Goal: Information Seeking & Learning: Find specific fact

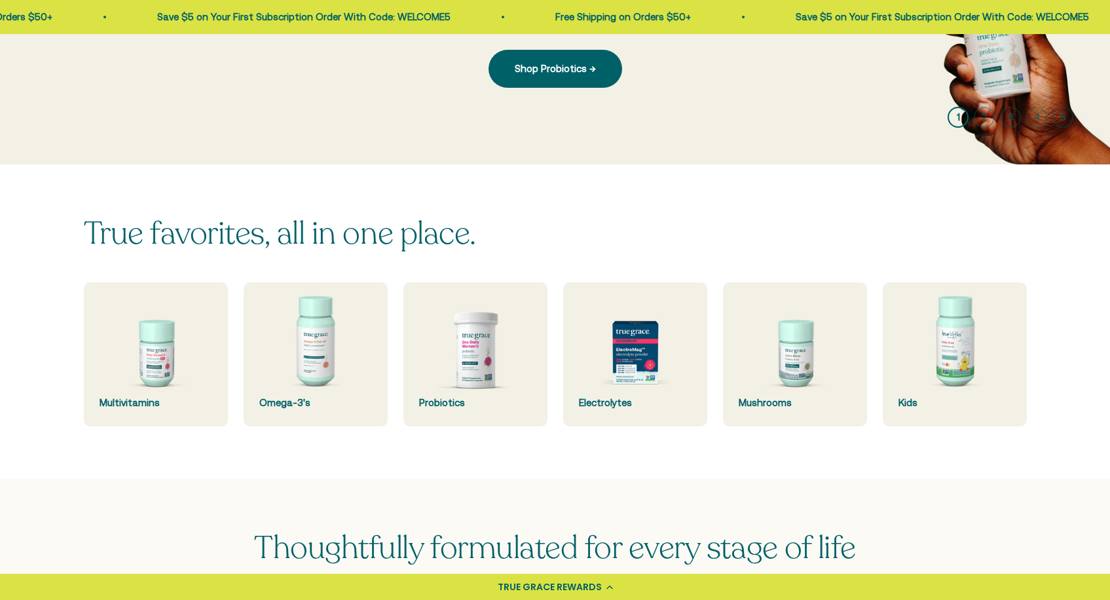
scroll to position [289, 0]
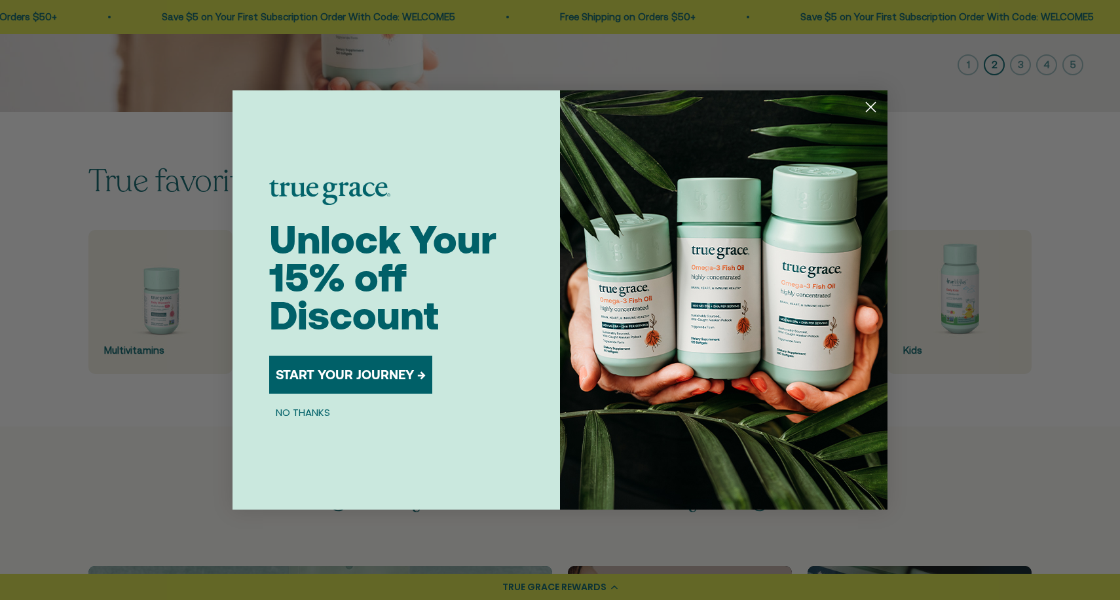
click at [875, 107] on circle "Close dialog" at bounding box center [871, 107] width 22 height 22
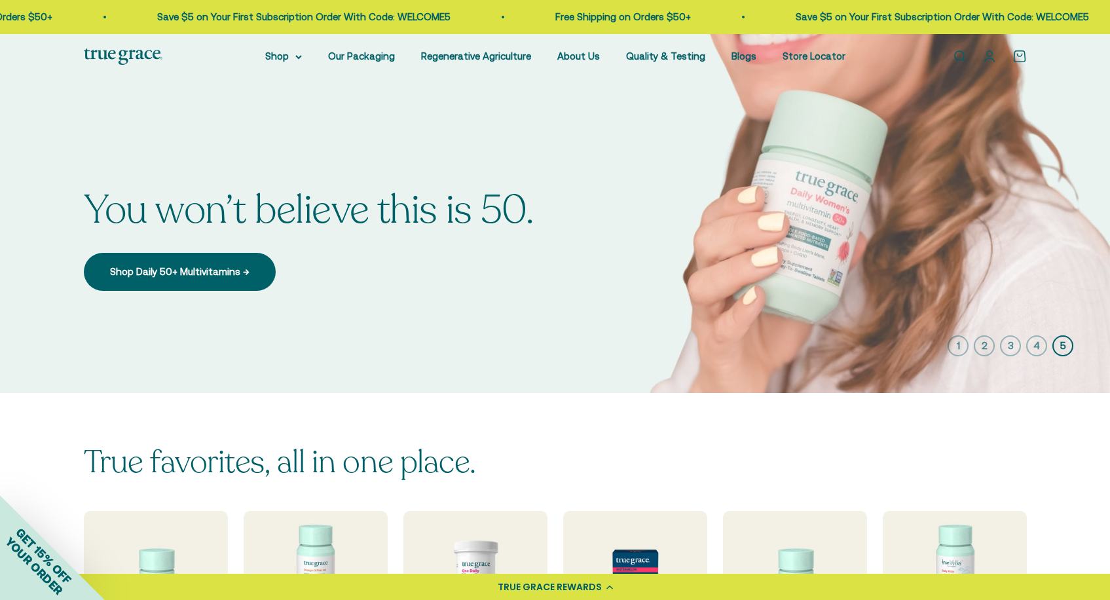
scroll to position [0, 0]
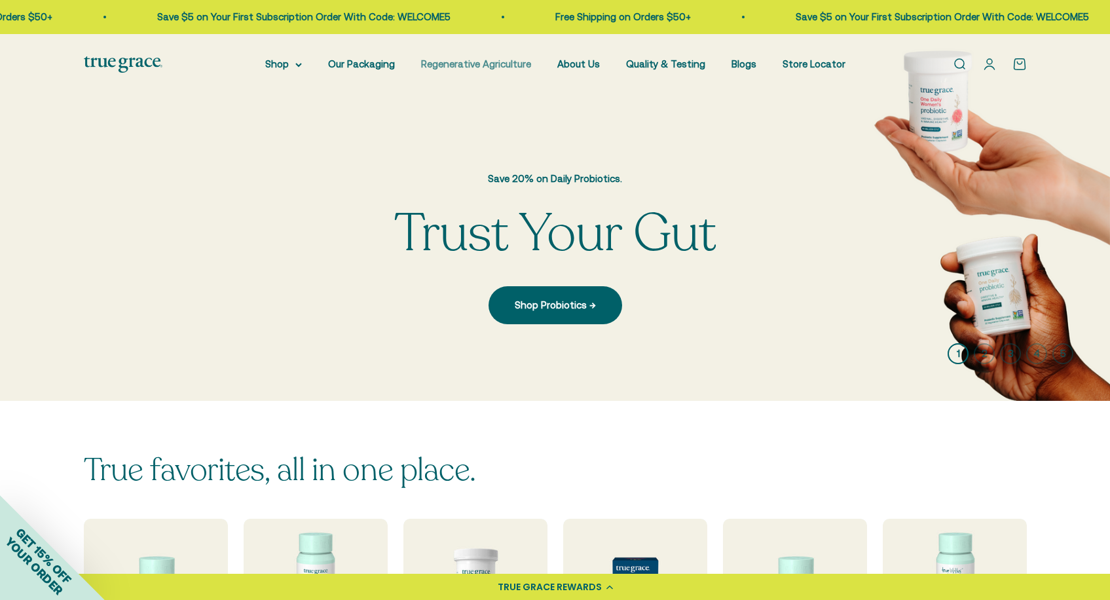
click at [507, 62] on link "Regenerative Agriculture" at bounding box center [476, 63] width 110 height 11
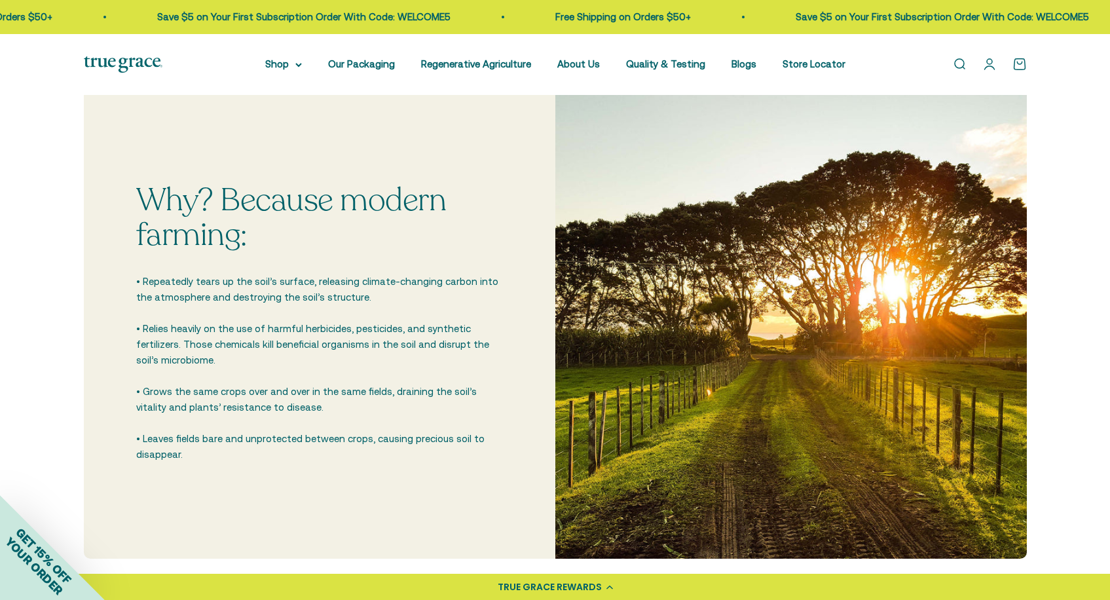
scroll to position [2643, 0]
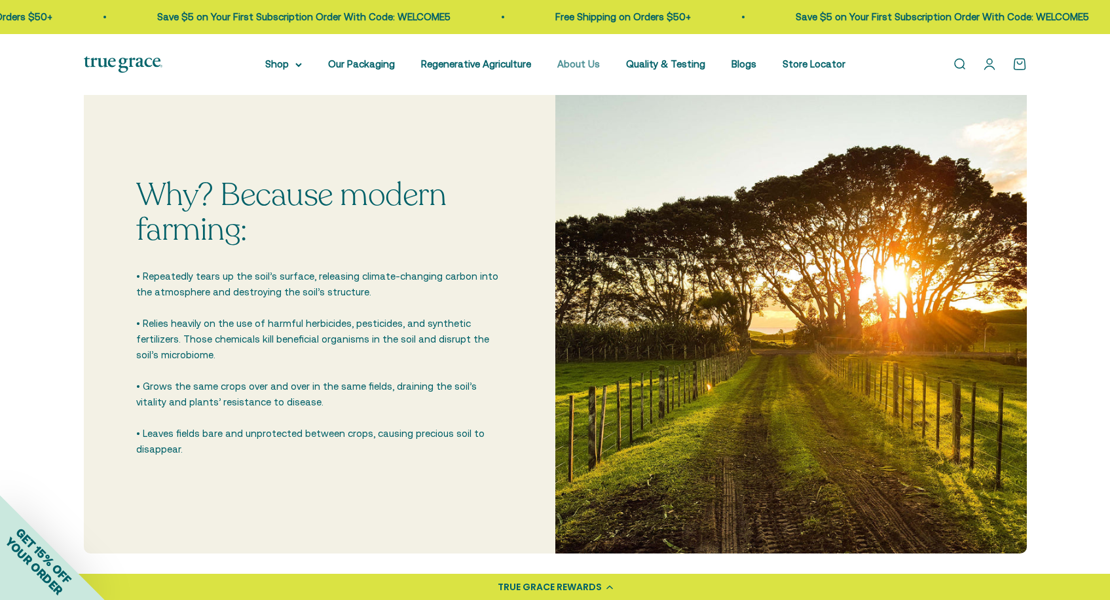
click at [573, 62] on link "About Us" at bounding box center [578, 63] width 43 height 11
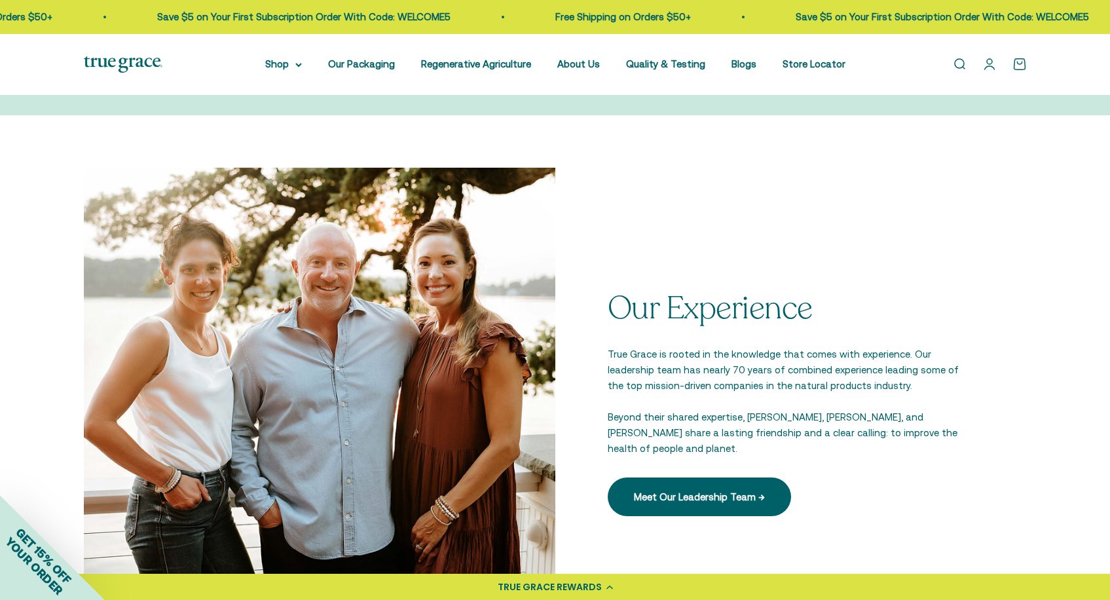
scroll to position [1803, 0]
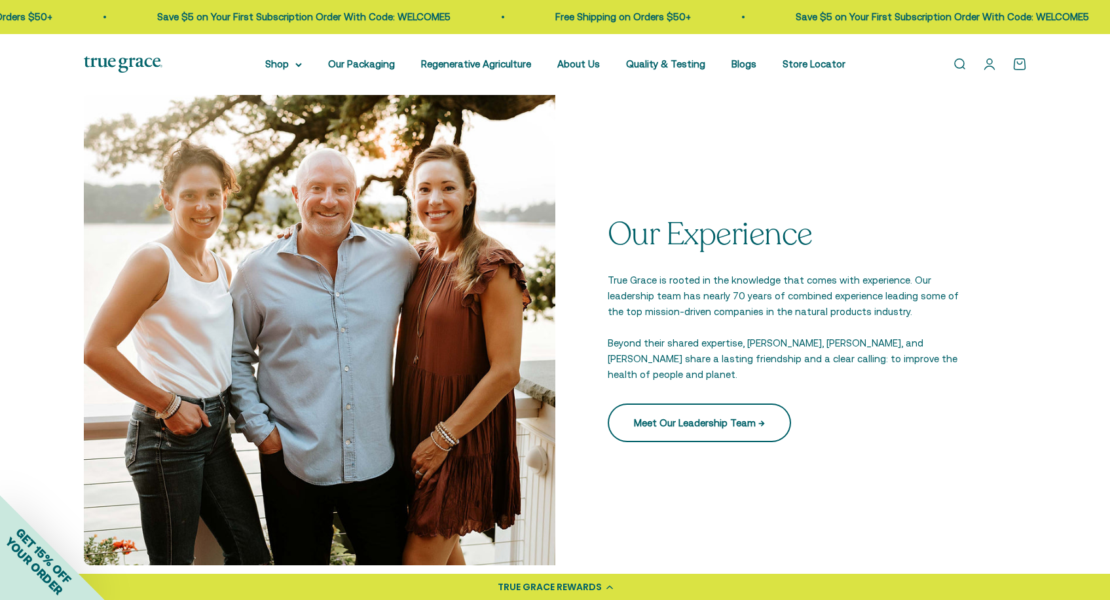
click at [748, 419] on link "Meet Our Leadership Team →" at bounding box center [699, 422] width 183 height 38
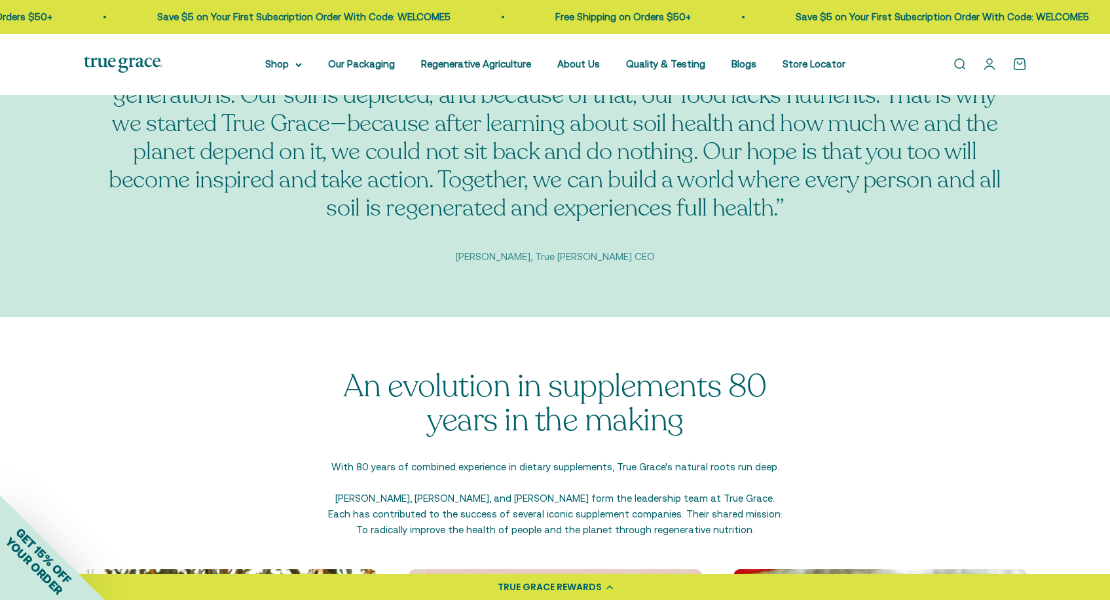
scroll to position [1368, 0]
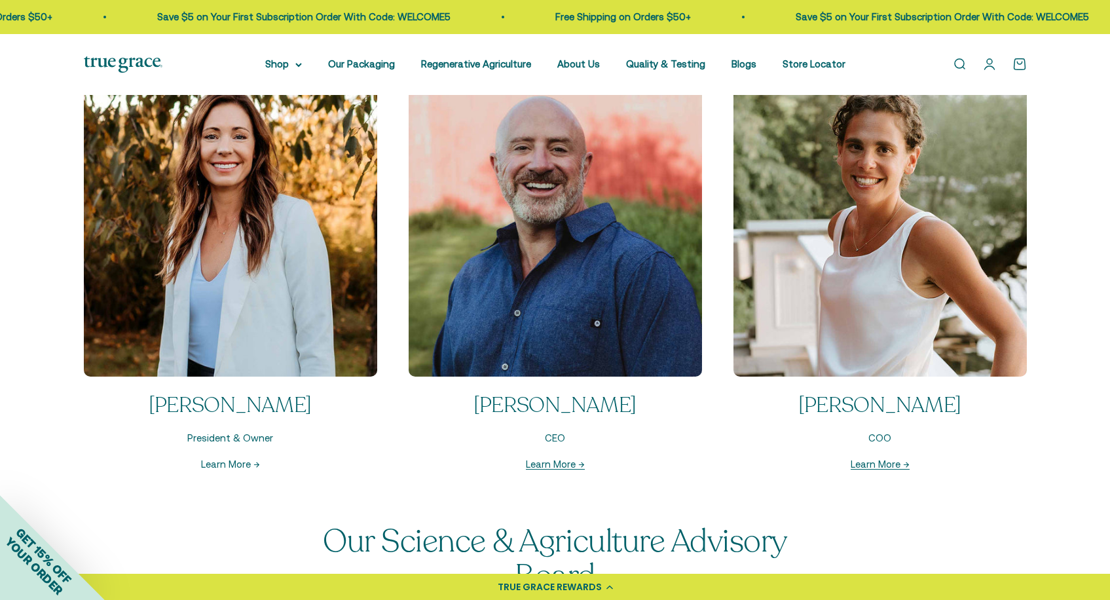
click at [227, 463] on link "Learn More →" at bounding box center [230, 463] width 59 height 11
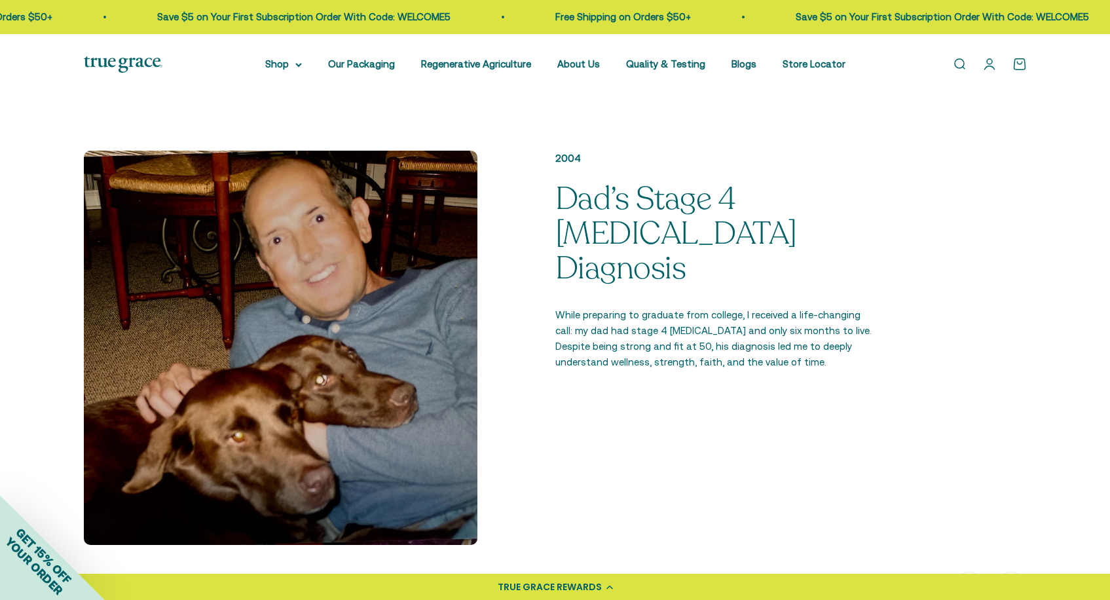
scroll to position [1009, 0]
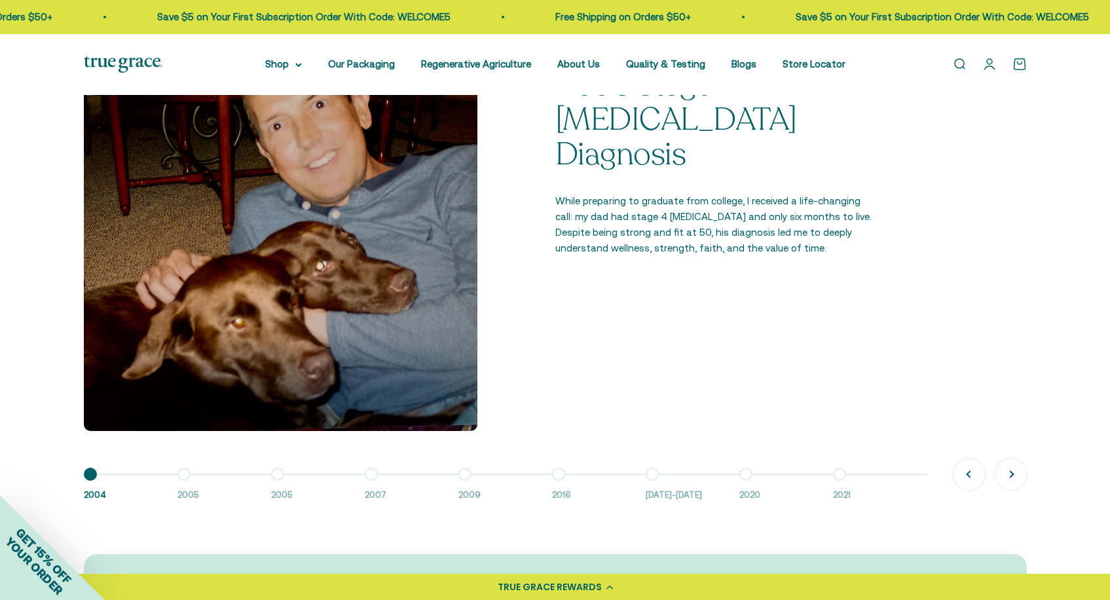
click at [650, 476] on button "Go to item 7 2016-2018" at bounding box center [693, 488] width 94 height 28
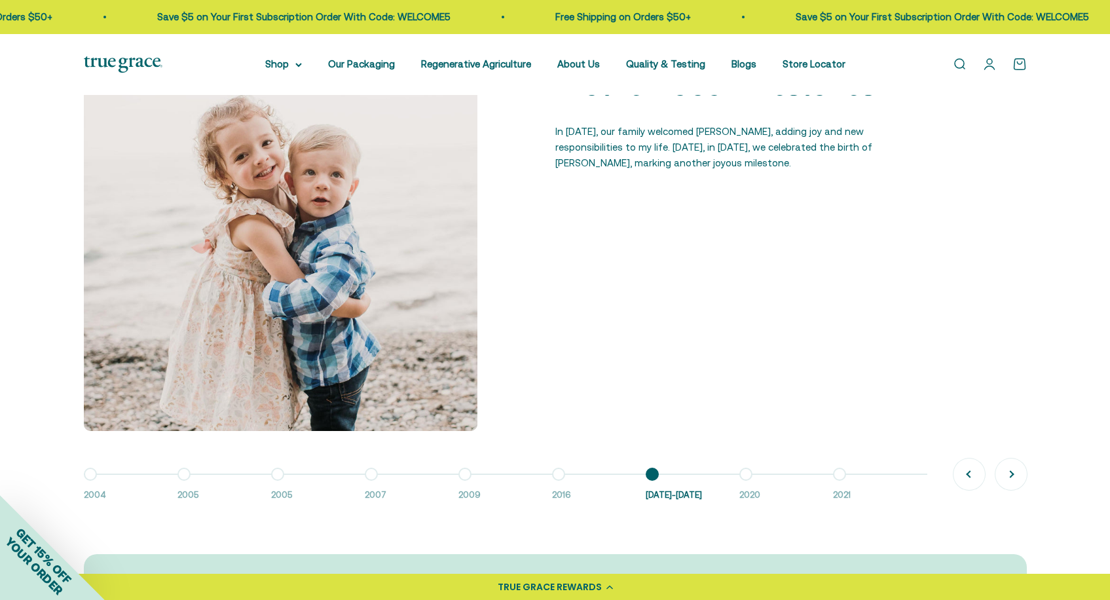
click at [561, 474] on button "Go to item 6 2016" at bounding box center [599, 488] width 94 height 28
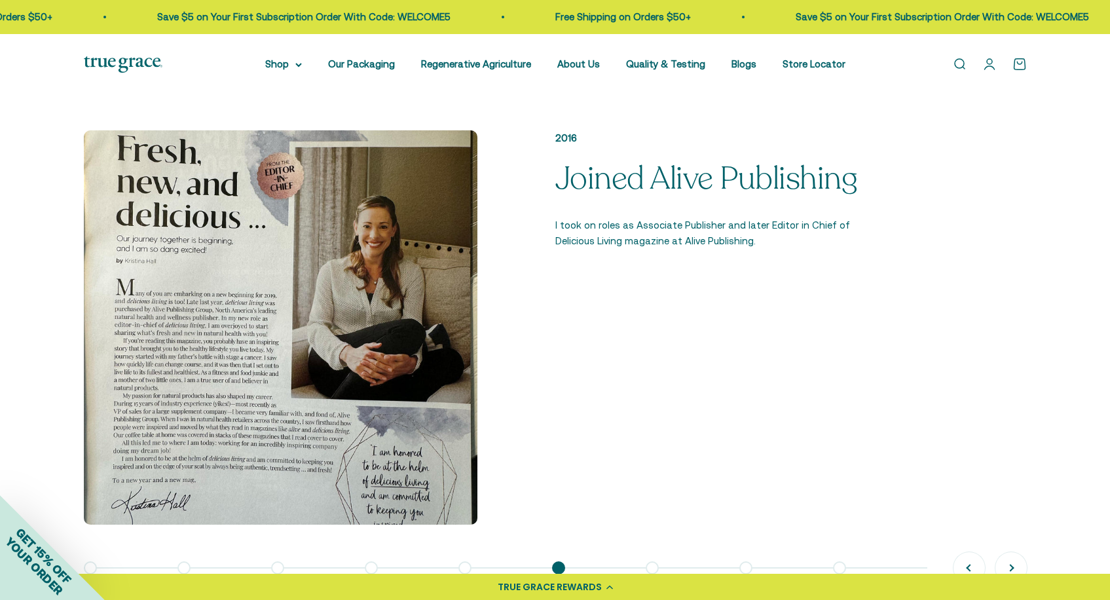
scroll to position [1029, 0]
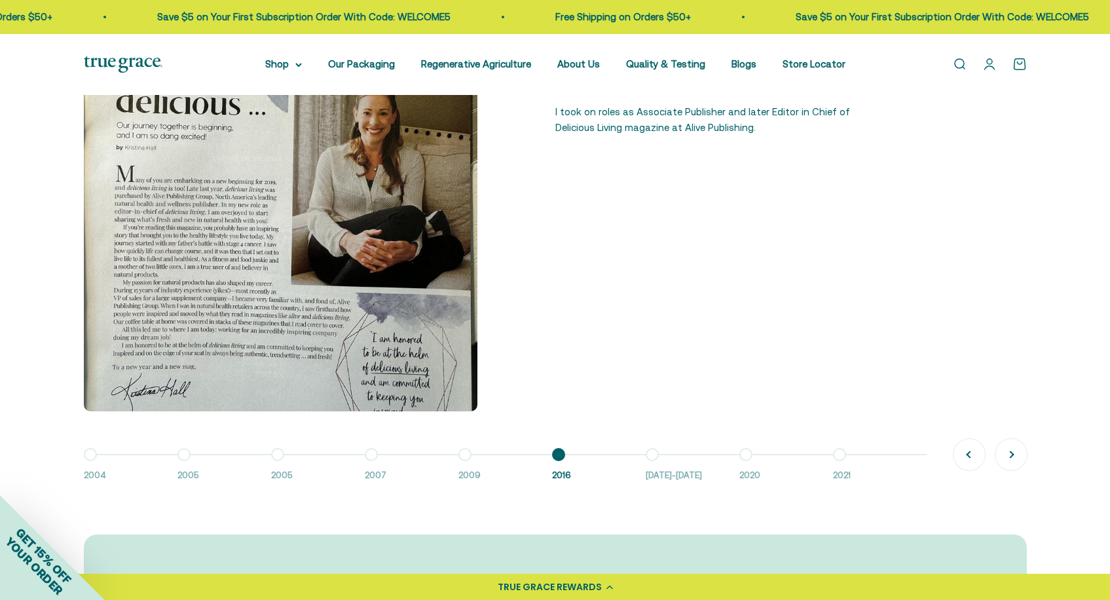
click at [467, 460] on button "Go to item 5 2009" at bounding box center [505, 468] width 94 height 28
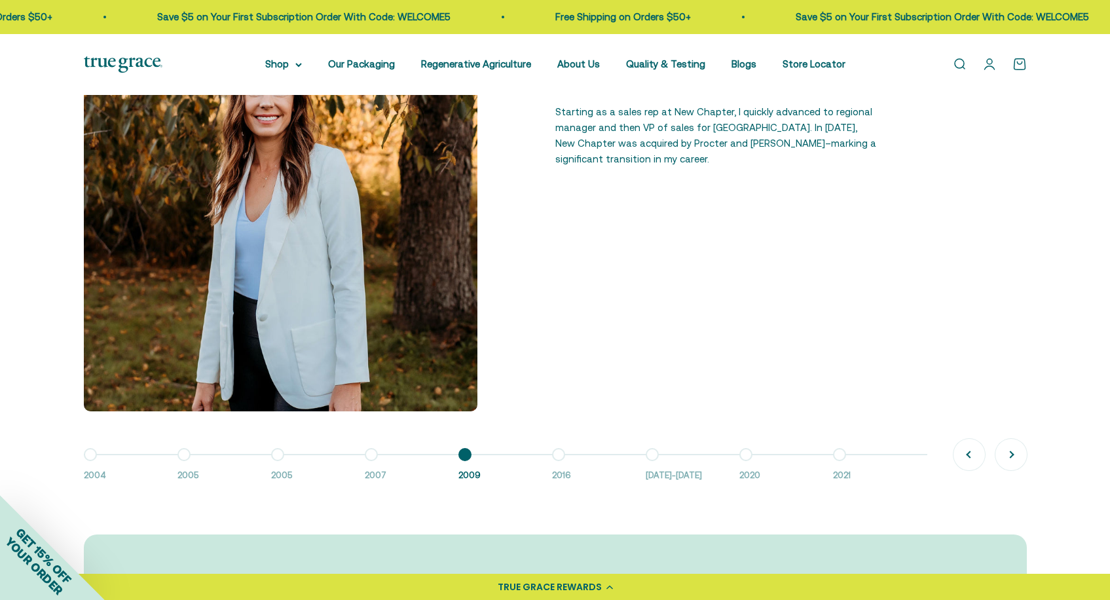
scroll to position [938, 0]
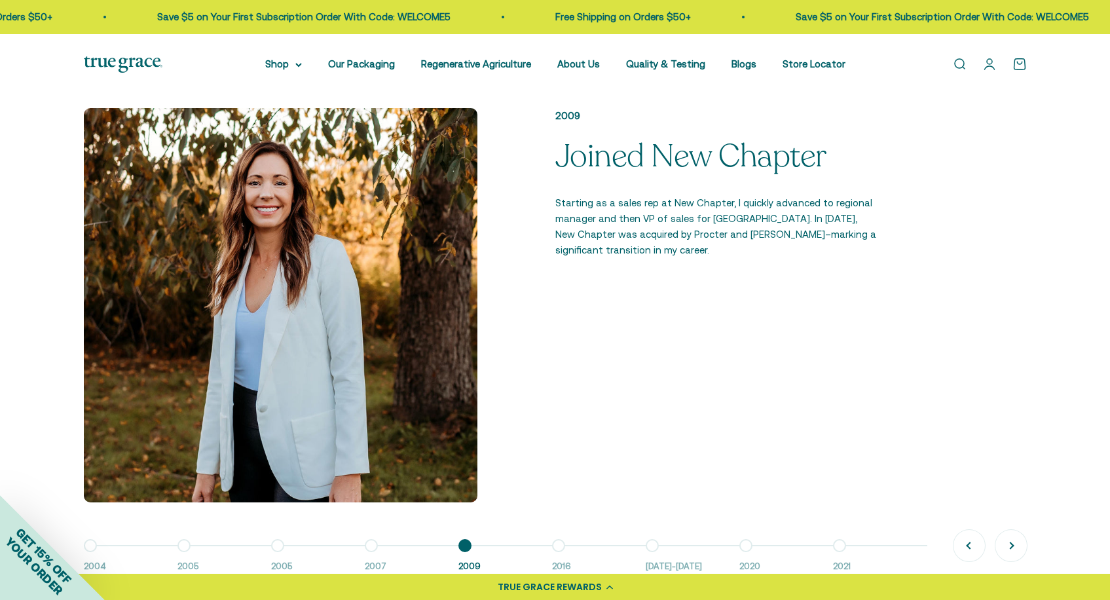
click at [186, 545] on button "Go to item 2 2005" at bounding box center [224, 559] width 94 height 28
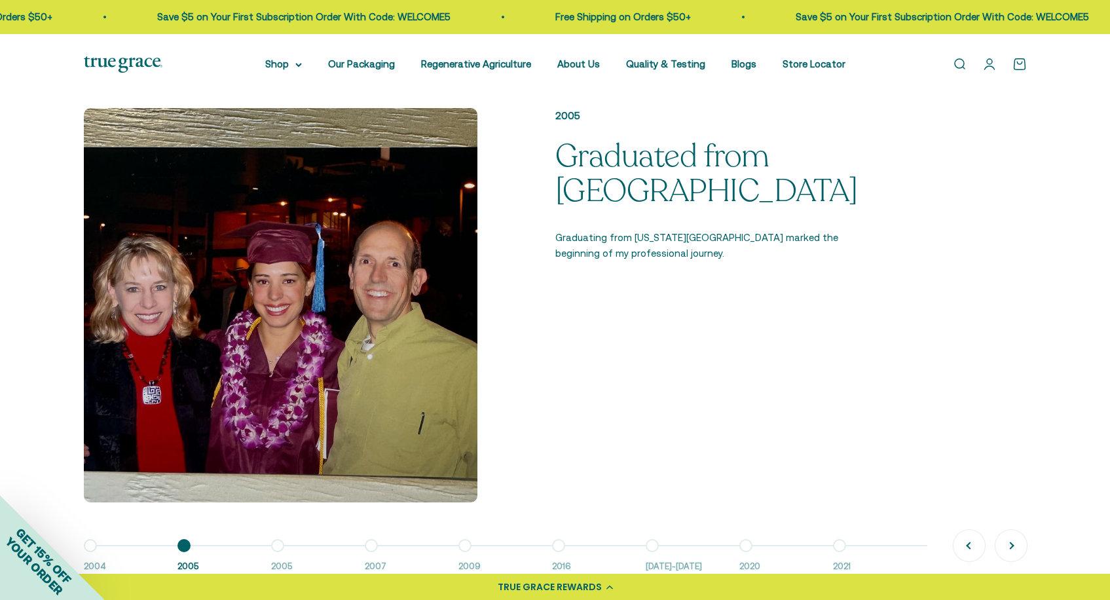
click at [280, 546] on button "Go to item 3 2005" at bounding box center [318, 559] width 94 height 28
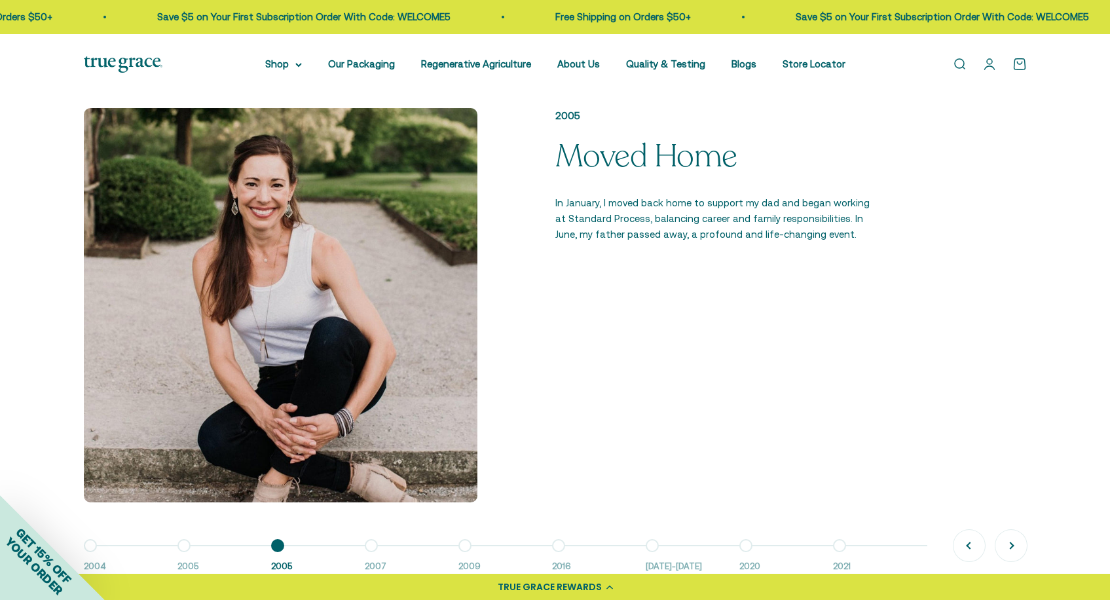
click at [379, 551] on button "Go to item 4 2007" at bounding box center [412, 559] width 94 height 28
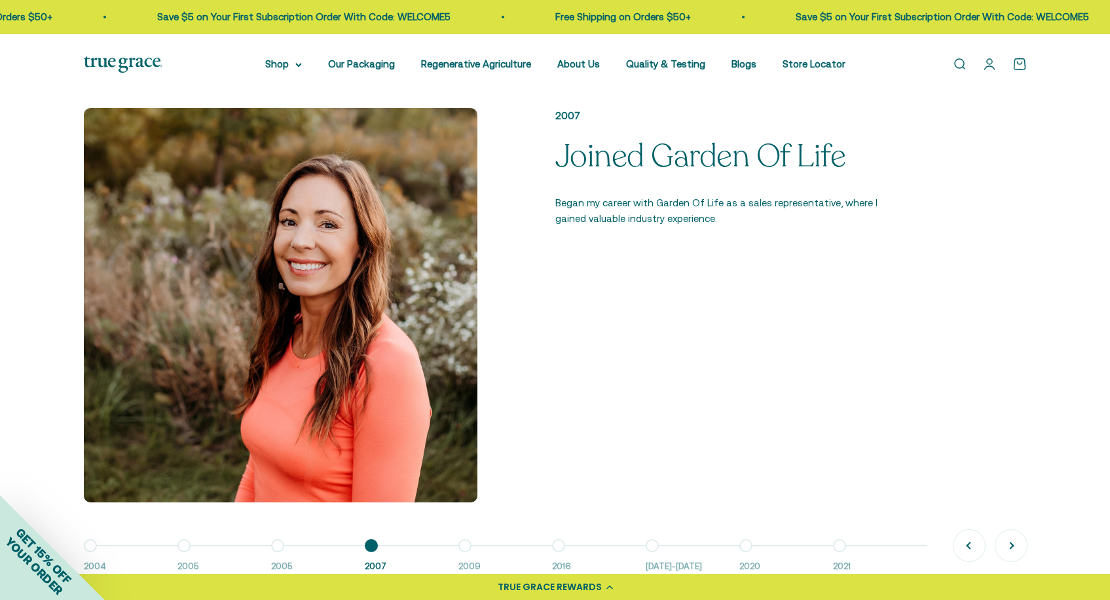
click at [460, 547] on button "Go to item 5 2009" at bounding box center [505, 559] width 94 height 28
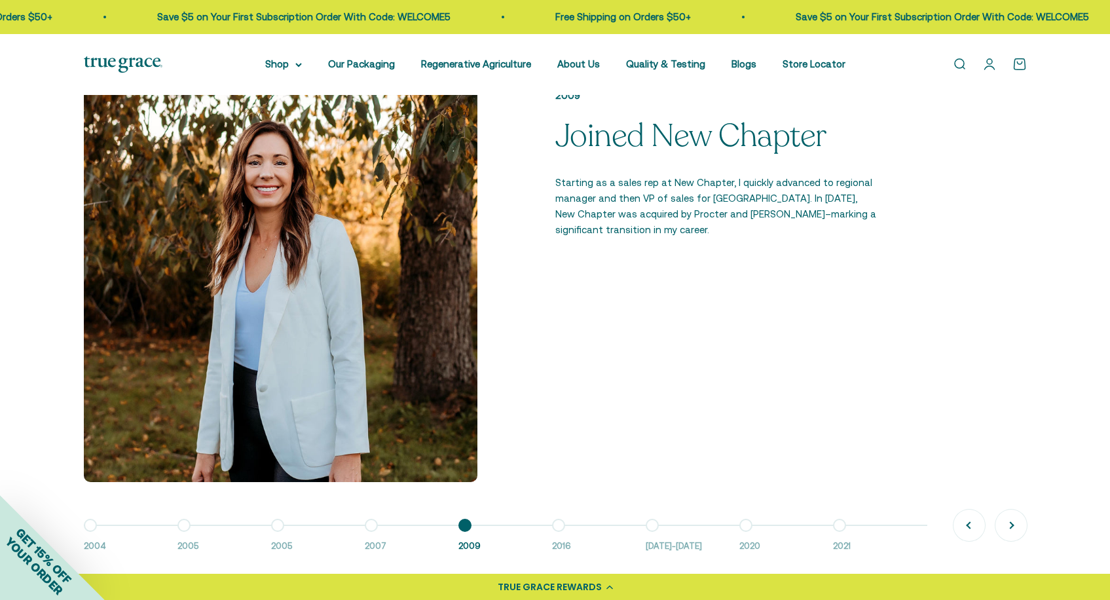
scroll to position [1001, 0]
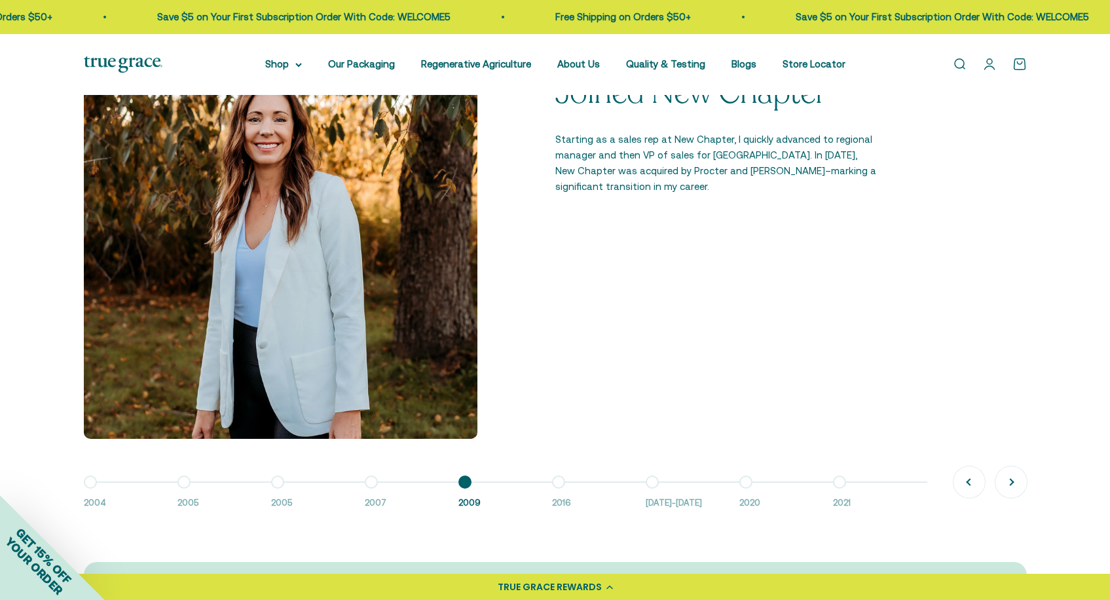
click at [553, 482] on button "Go to item 6 2016" at bounding box center [599, 496] width 94 height 28
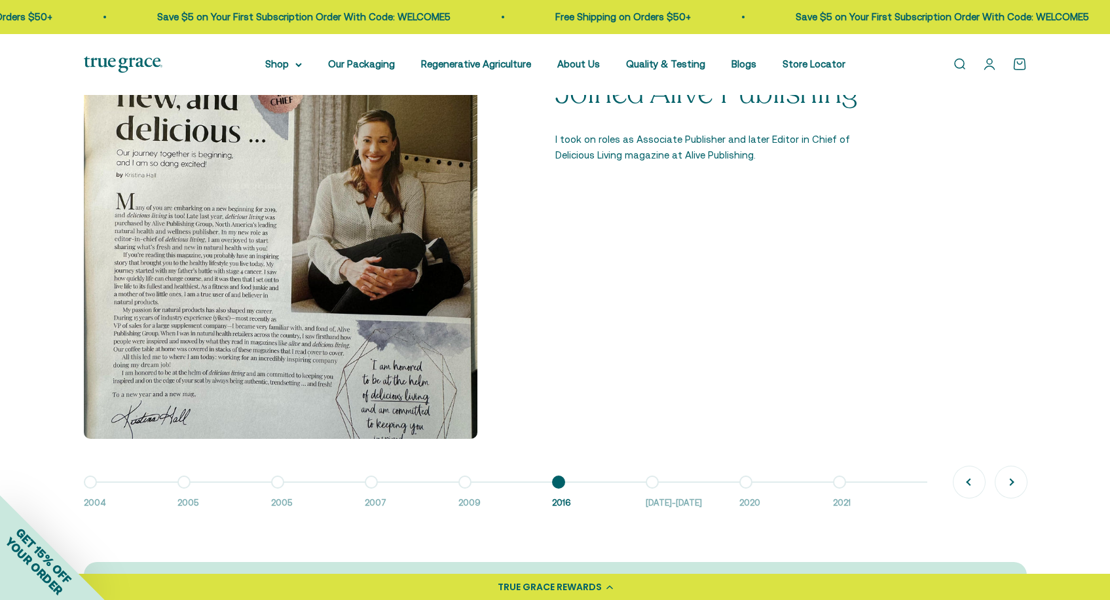
click at [648, 482] on button "Go to item 7 2016-2018" at bounding box center [693, 496] width 94 height 28
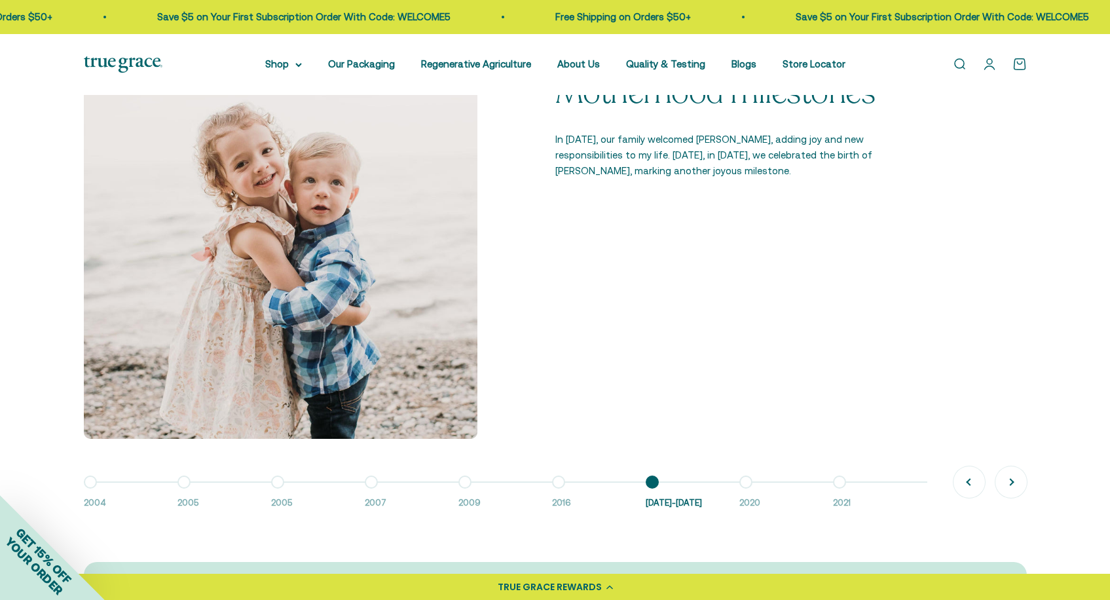
click at [468, 488] on button "Go to item 5 2009" at bounding box center [505, 496] width 94 height 28
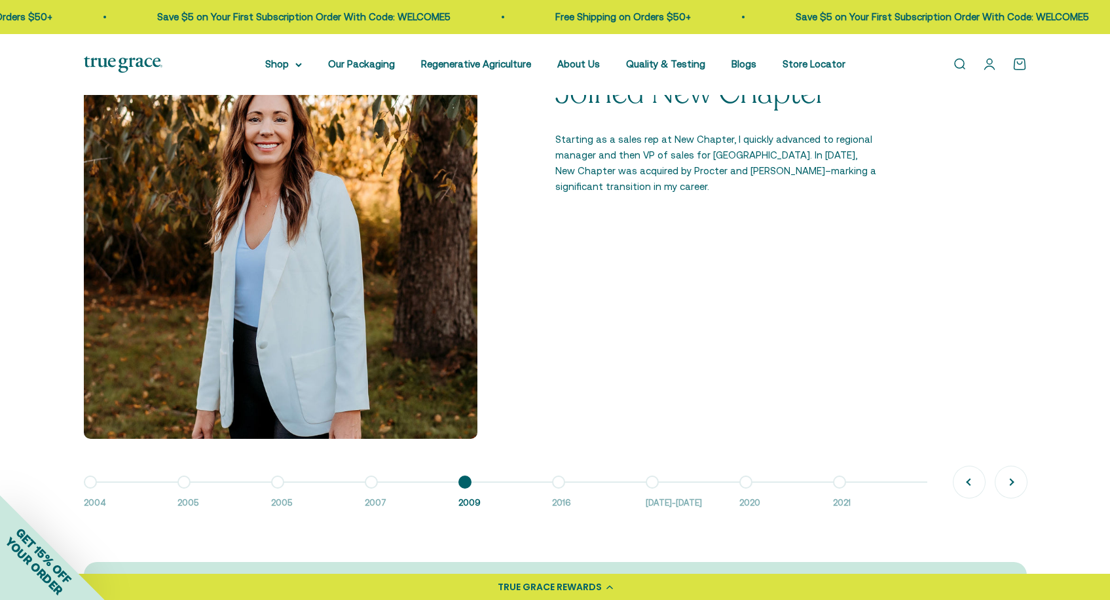
click at [561, 487] on button "Go to item 6 2016" at bounding box center [599, 496] width 94 height 28
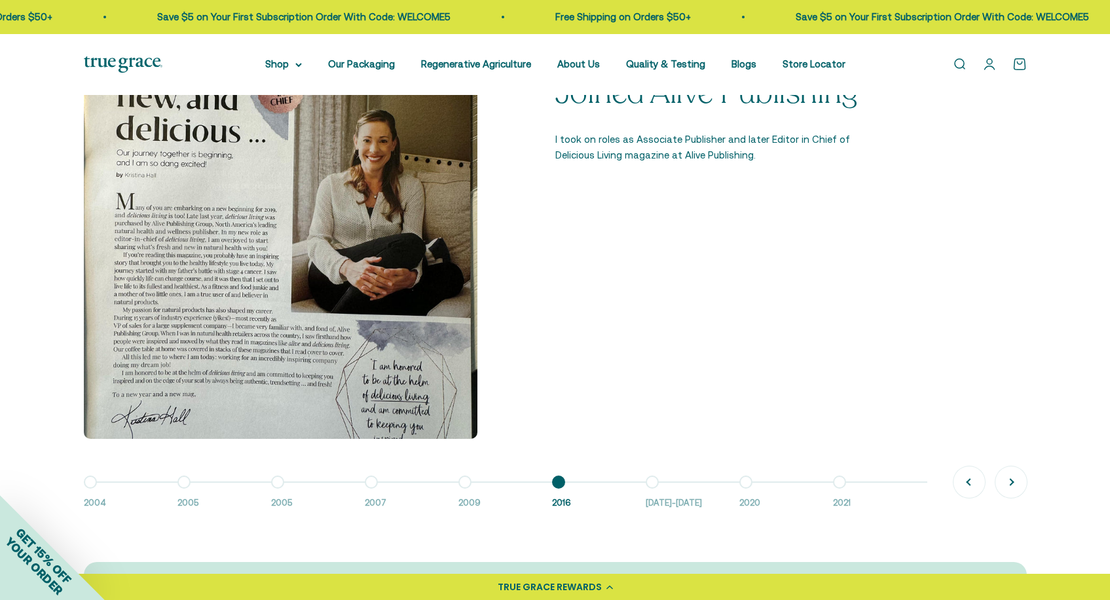
click at [655, 483] on button "Go to item 7 2016-2018" at bounding box center [693, 496] width 94 height 28
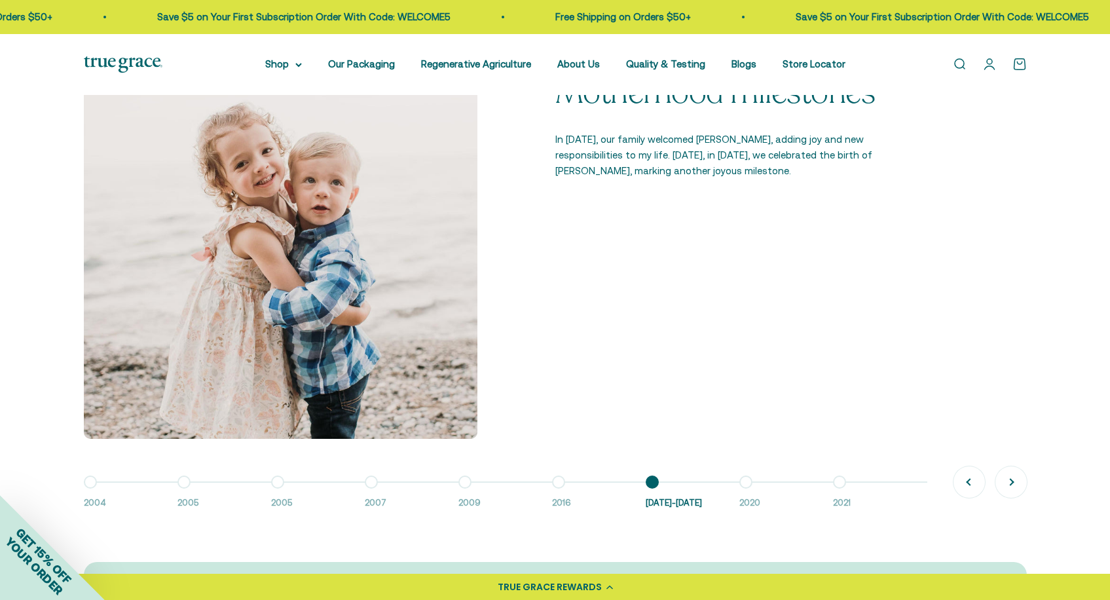
click at [752, 485] on button "Go to item 8 2020" at bounding box center [786, 496] width 94 height 28
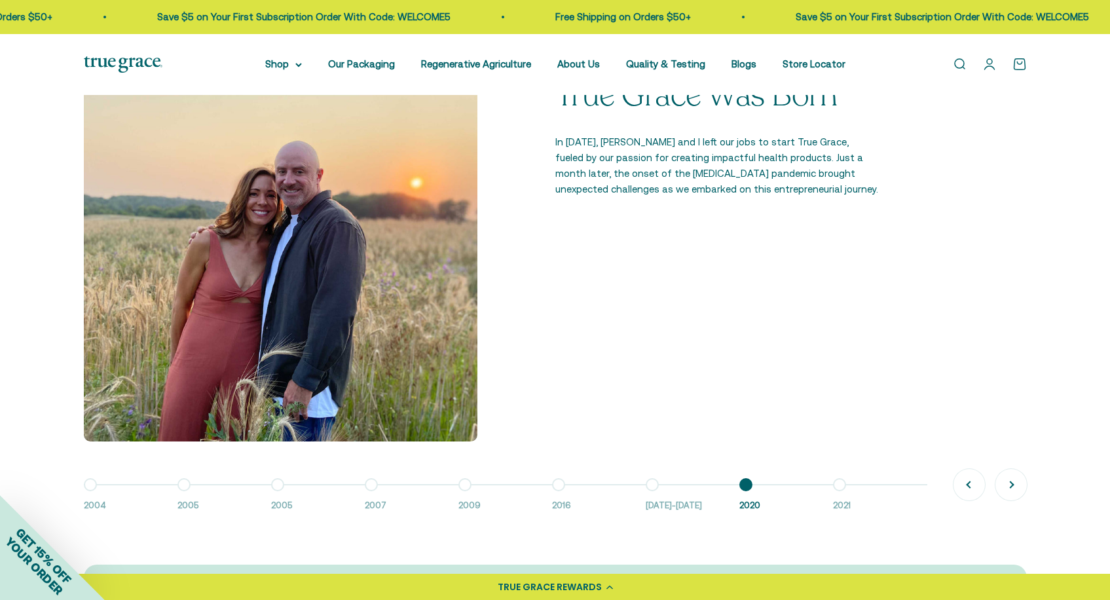
scroll to position [972, 0]
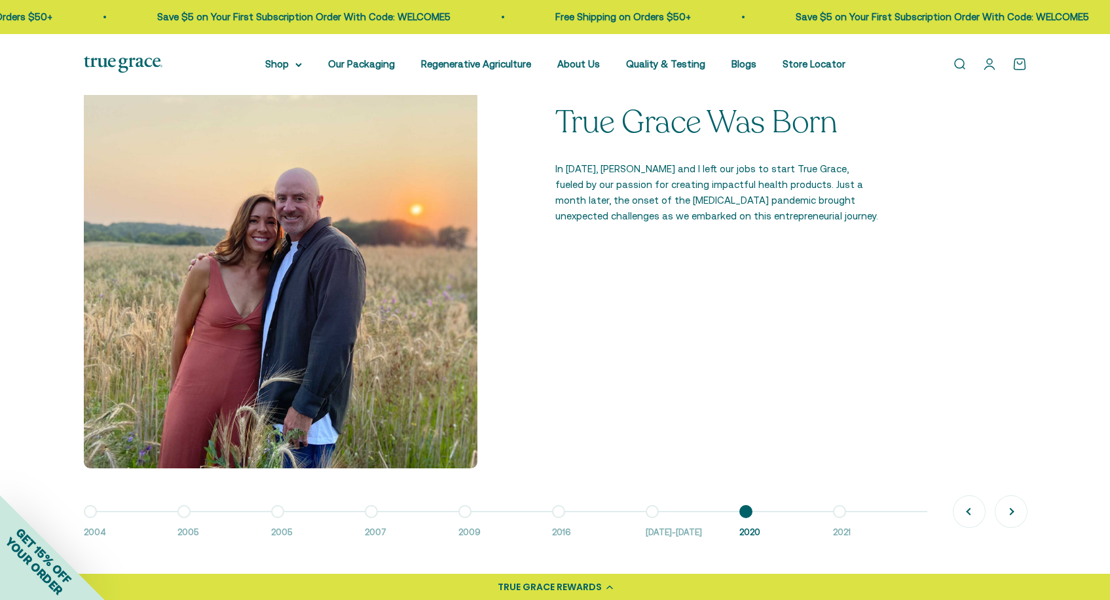
click at [371, 514] on button "Go to item 4 2007" at bounding box center [412, 525] width 94 height 28
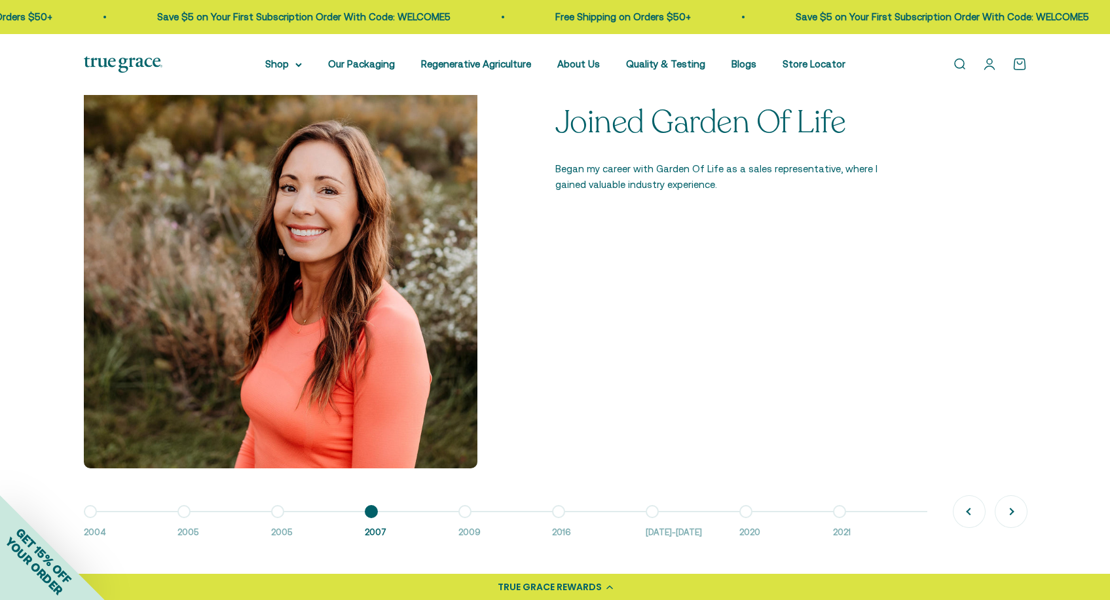
click at [747, 514] on button "Go to item 8 2020" at bounding box center [786, 525] width 94 height 28
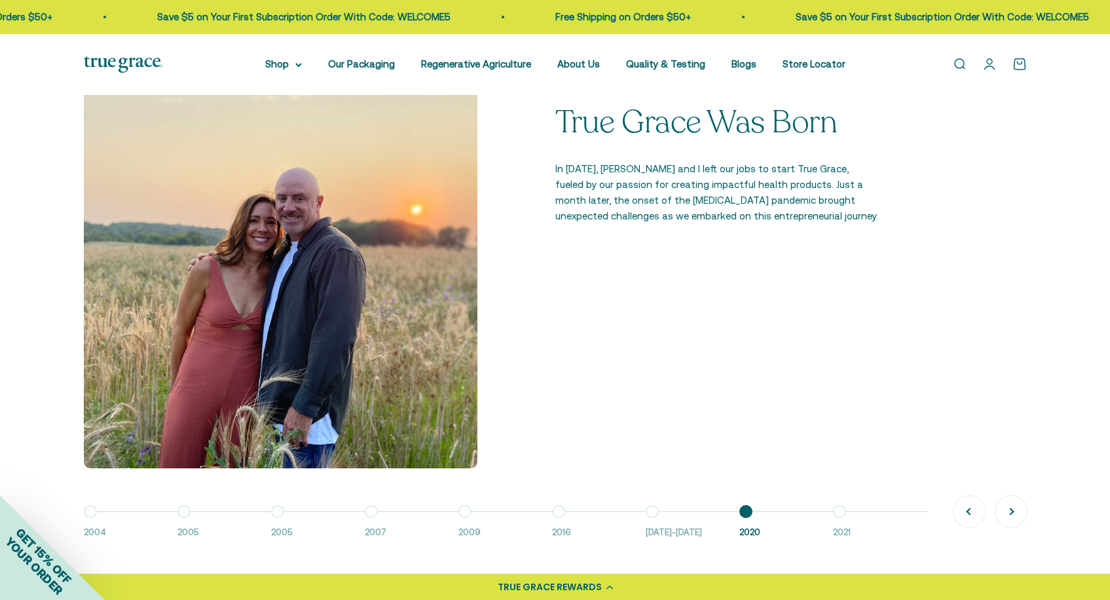
click at [839, 514] on button "Go to item 9 2021" at bounding box center [880, 525] width 94 height 28
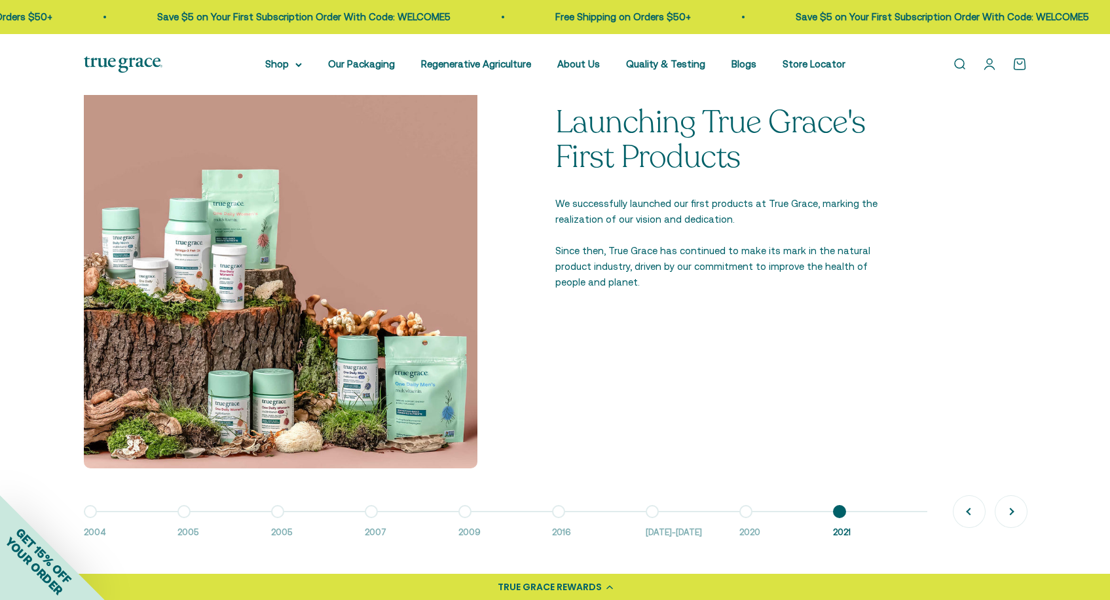
click at [747, 519] on button "Go to item 8 2020" at bounding box center [786, 525] width 94 height 28
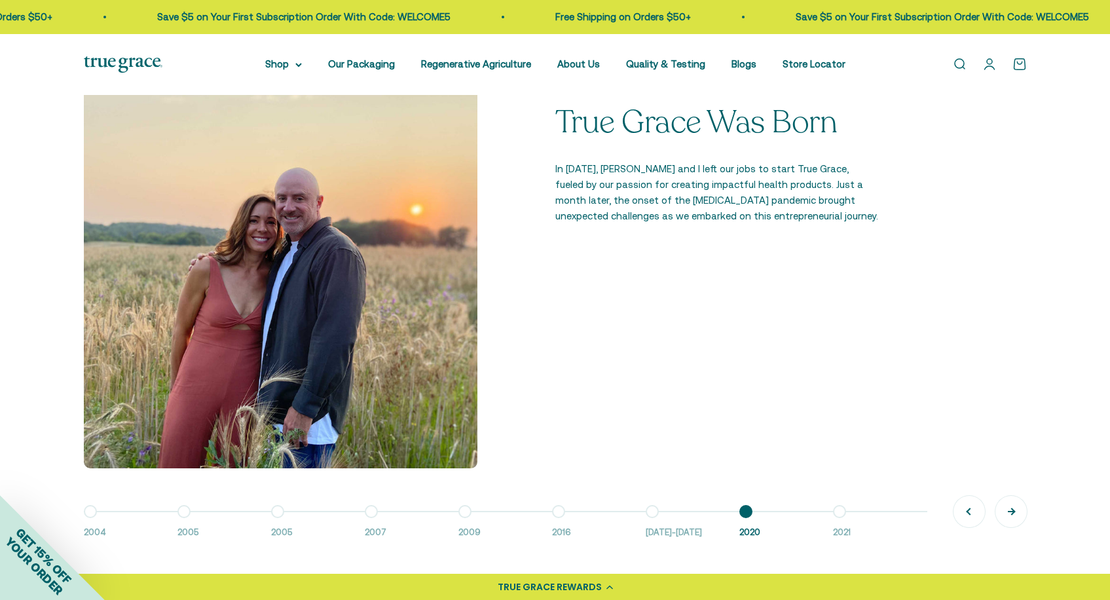
click at [1009, 509] on button "Next" at bounding box center [1010, 511] width 31 height 31
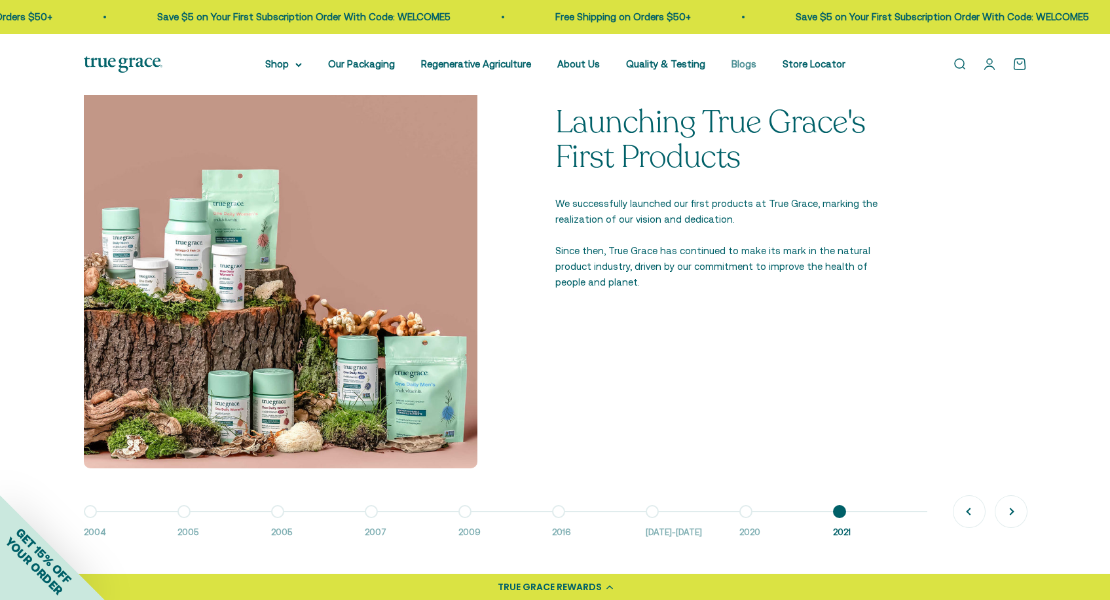
click at [737, 64] on link "Blogs" at bounding box center [743, 63] width 25 height 11
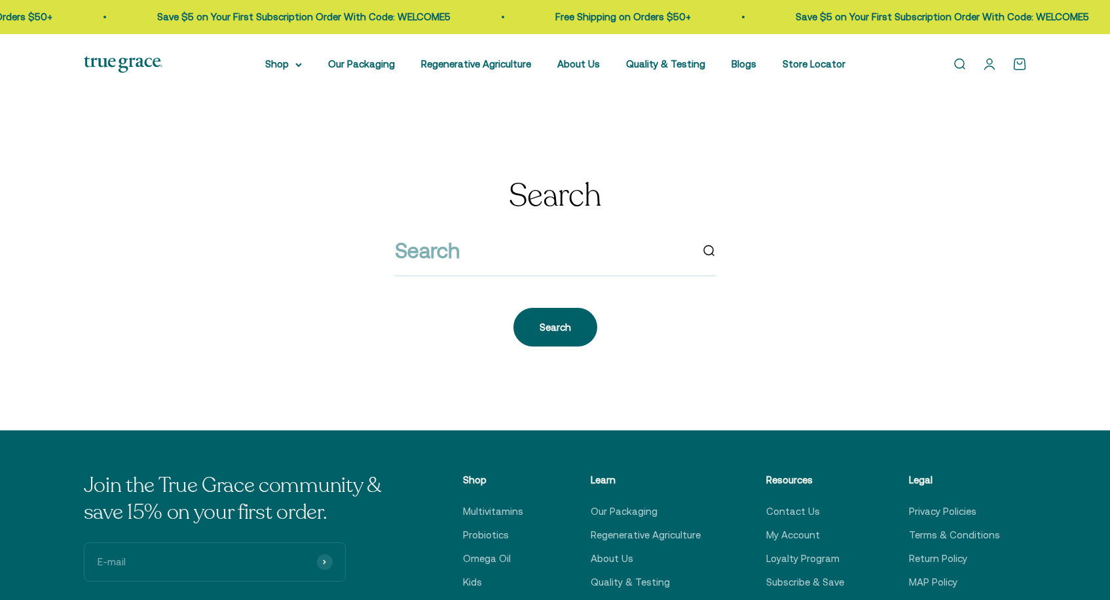
click at [528, 259] on input "search" at bounding box center [543, 250] width 296 height 33
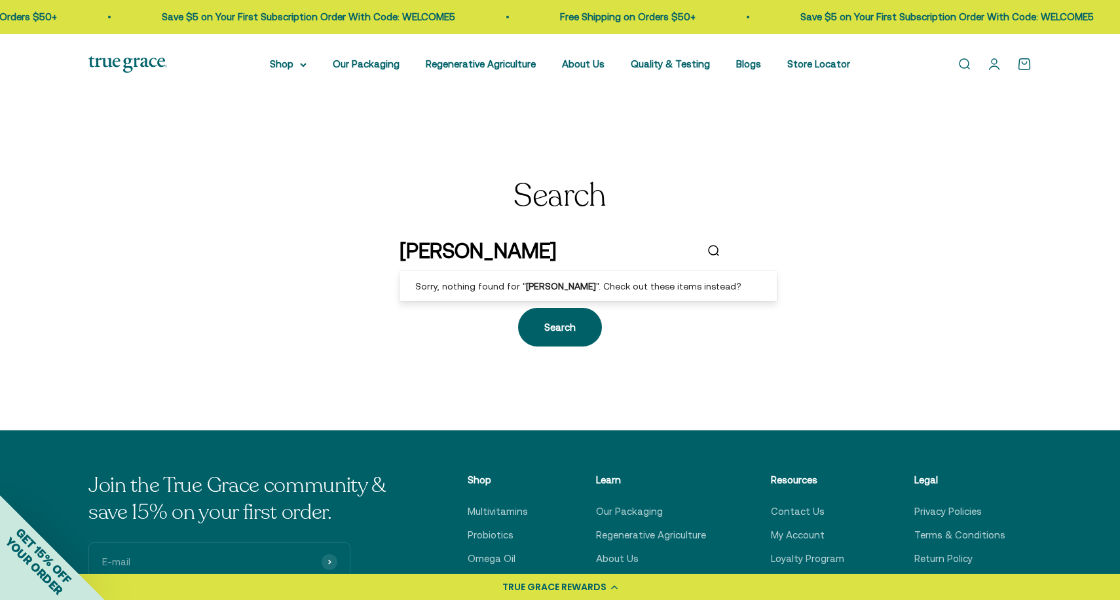
type input "[PERSON_NAME]"
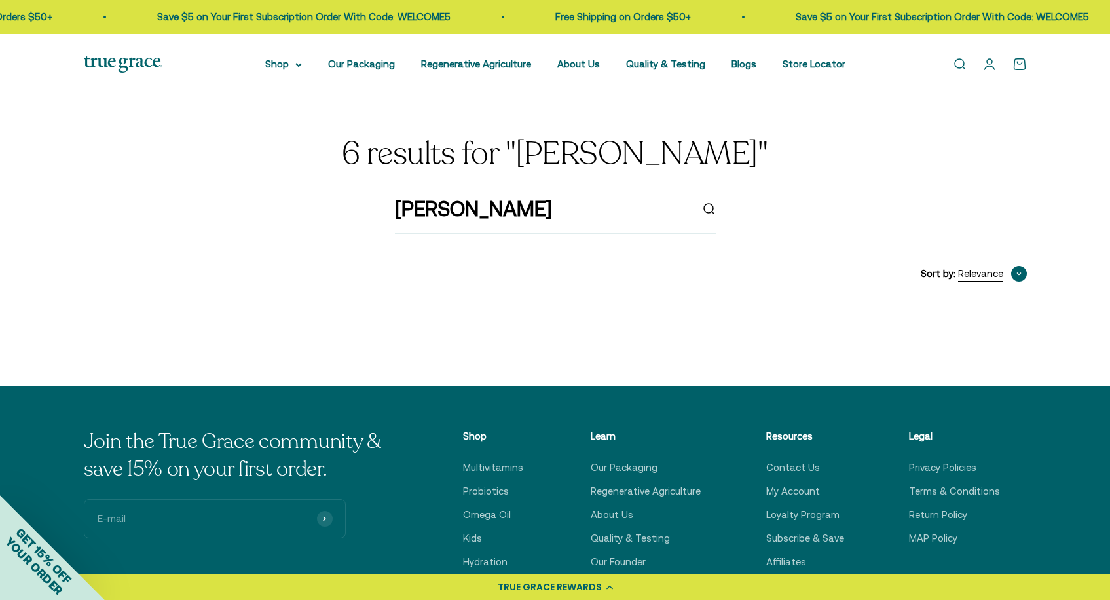
click at [1019, 268] on span "button" at bounding box center [1019, 274] width 16 height 16
click at [988, 343] on span "Price, low to high" at bounding box center [961, 339] width 77 height 16
click at [1012, 276] on span "button" at bounding box center [1019, 274] width 16 height 16
click at [962, 310] on span "Relevance" at bounding box center [945, 315] width 45 height 16
click at [517, 209] on input "KRISTIE HALL" at bounding box center [543, 208] width 296 height 33
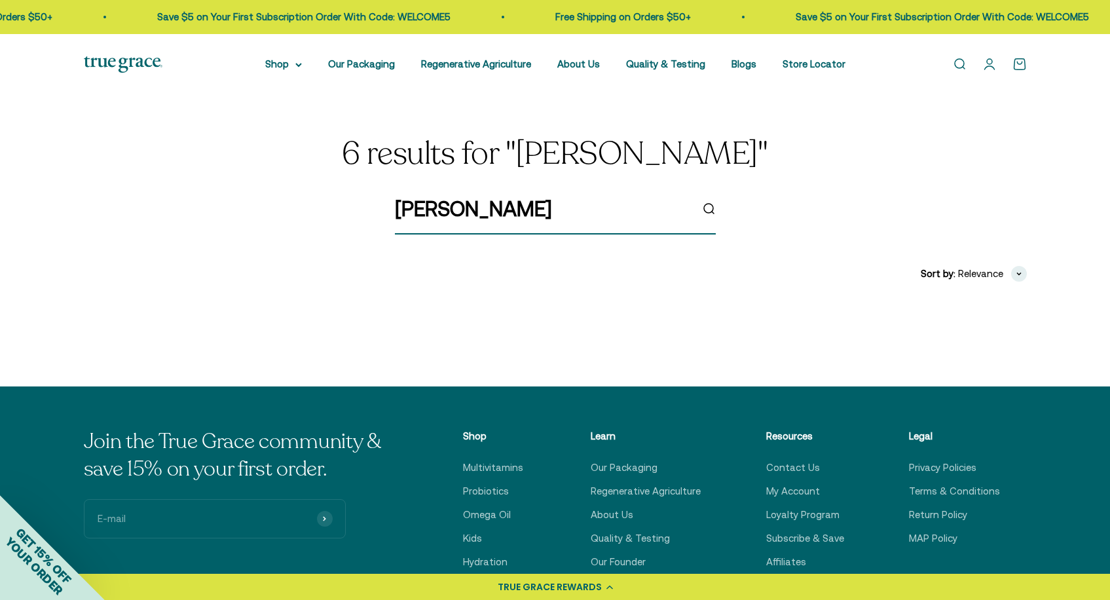
click at [478, 208] on input "KRISTIE HALL" at bounding box center [543, 208] width 296 height 33
drag, startPoint x: 540, startPoint y: 206, endPoint x: 478, endPoint y: 208, distance: 62.2
click at [478, 208] on input "KRISTIE HALL" at bounding box center [543, 208] width 296 height 33
type input "[PERSON_NAME]"
click at [708, 208] on button "submit" at bounding box center [708, 209] width 14 height 14
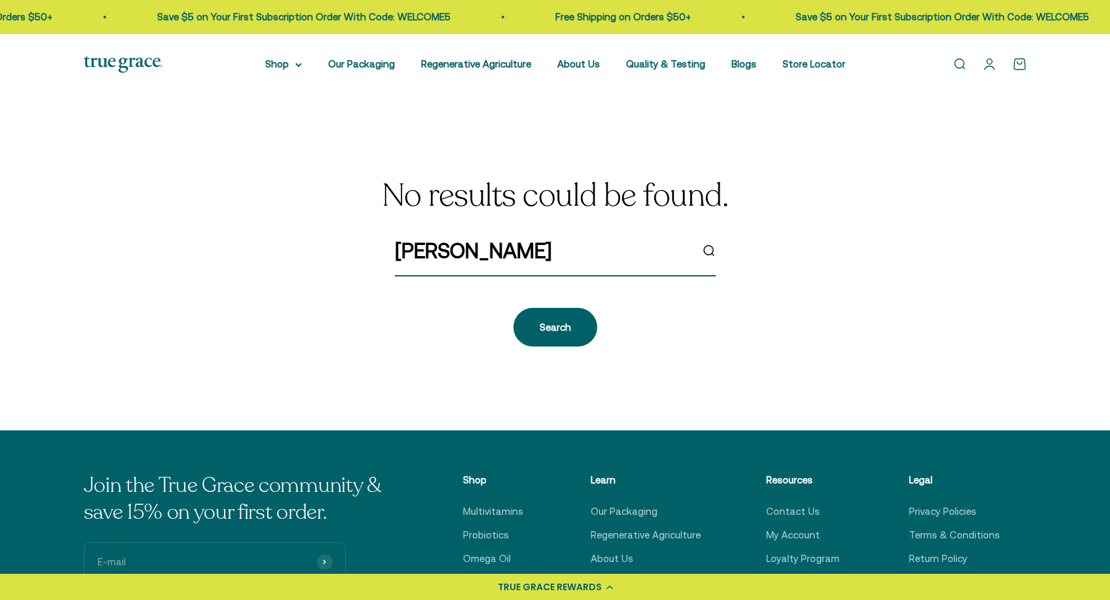
click at [514, 247] on input "[PERSON_NAME]" at bounding box center [543, 250] width 296 height 33
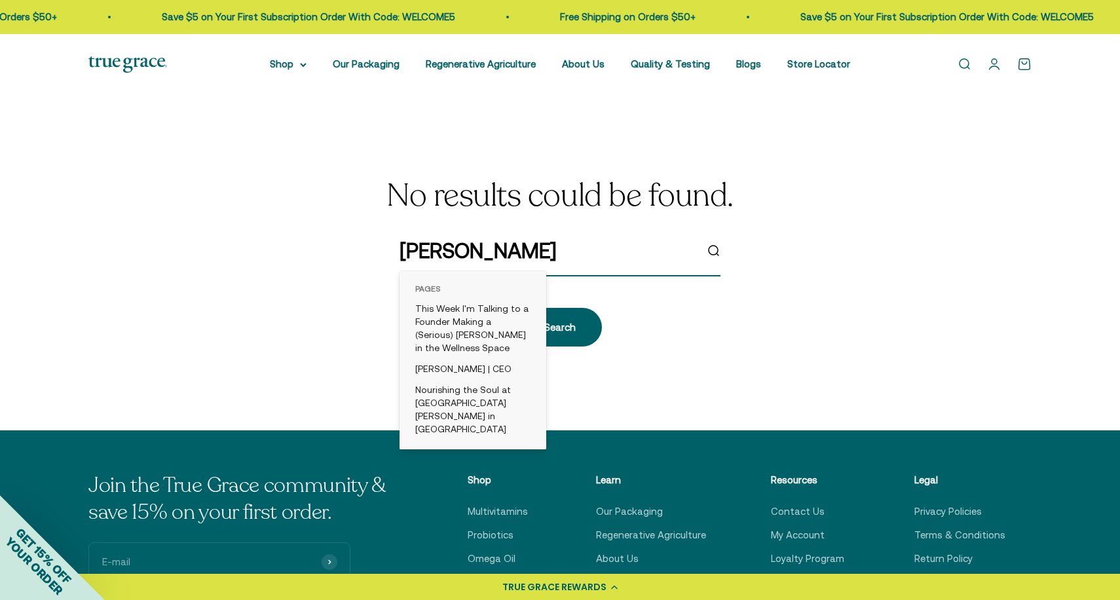
drag, startPoint x: 490, startPoint y: 253, endPoint x: 385, endPoint y: 253, distance: 105.4
click at [385, 253] on div "No results could be found. [PERSON_NAME] Search" at bounding box center [559, 263] width 943 height 168
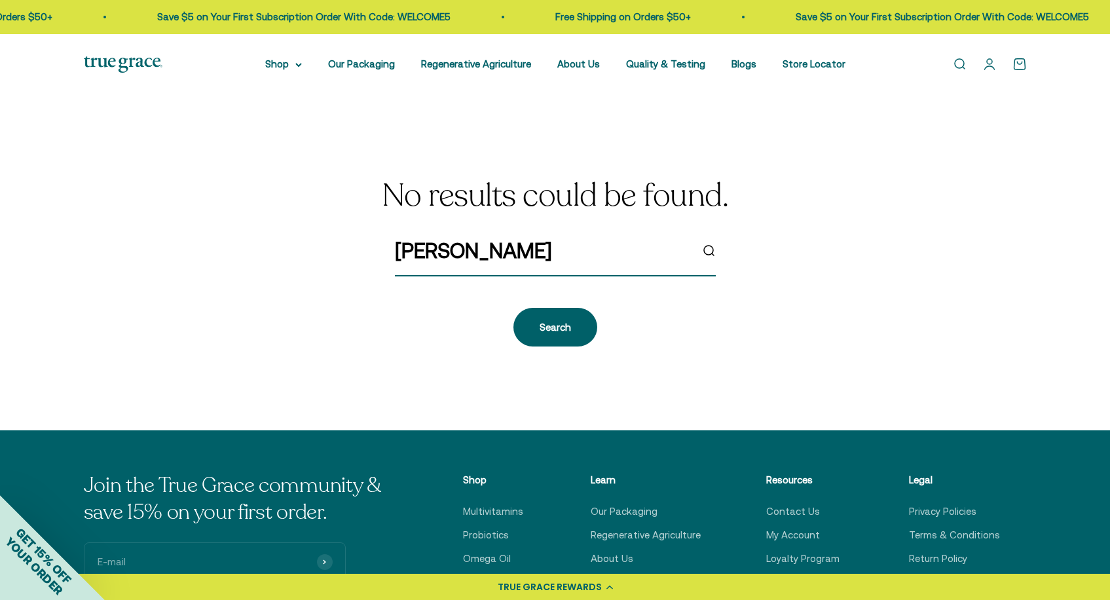
click at [502, 253] on input "[PERSON_NAME]" at bounding box center [543, 250] width 296 height 33
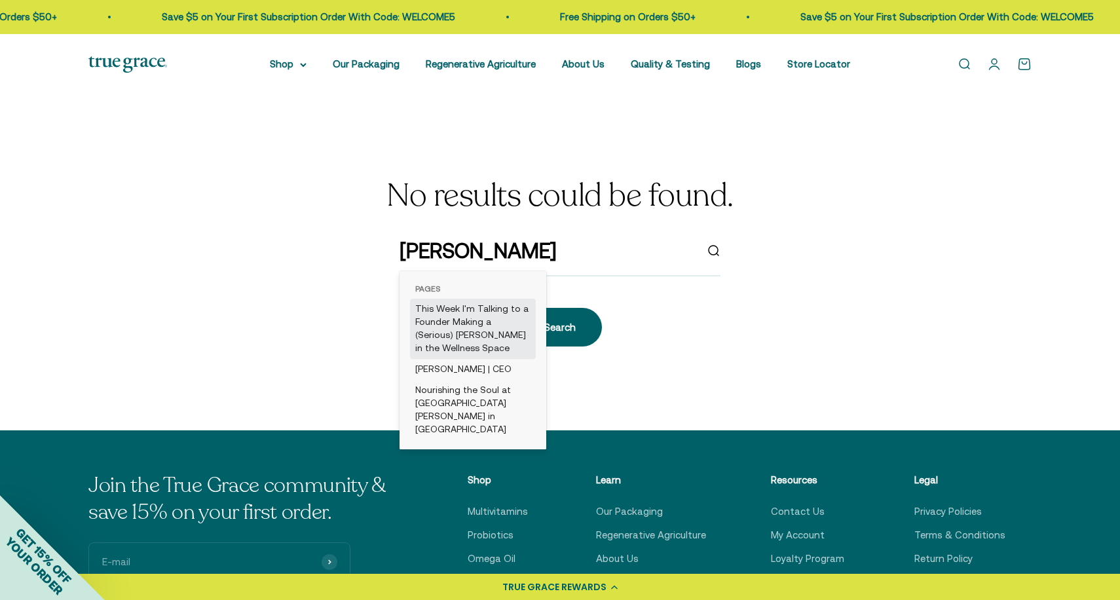
click at [496, 318] on link "This Week I'm Talking to a Founder Making a (Serious) [PERSON_NAME] in the Well…" at bounding box center [473, 329] width 126 height 60
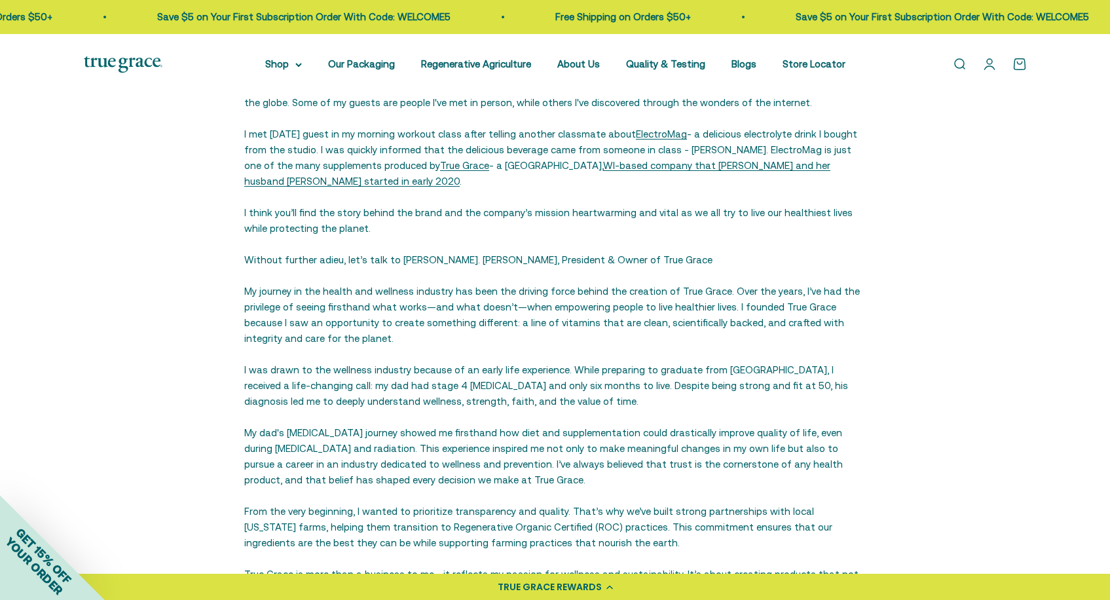
scroll to position [617, 0]
